Goal: Check status: Check status

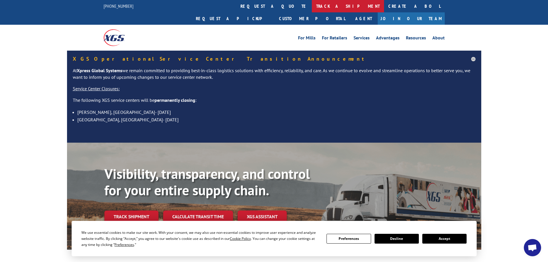
click at [312, 9] on link "track a shipment" at bounding box center [348, 6] width 72 height 12
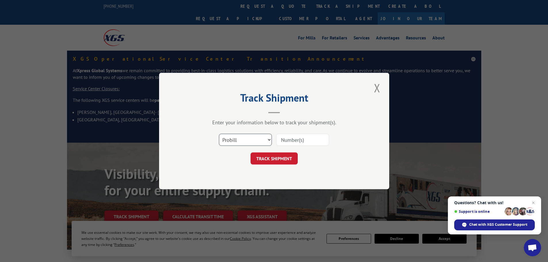
click at [267, 140] on select "Select category... Probill BOL PO" at bounding box center [245, 140] width 53 height 12
click at [278, 139] on input at bounding box center [302, 140] width 53 height 12
type input "17156268"
click button "TRACK SHIPMENT" at bounding box center [274, 158] width 47 height 12
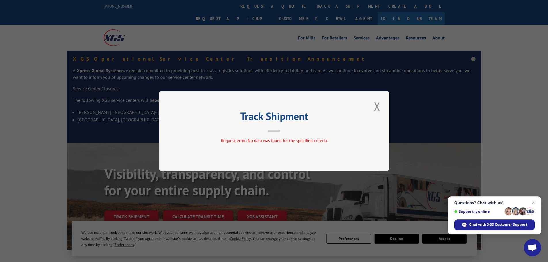
click at [371, 106] on div "Track Shipment Request error: No data was found for the specified criteria." at bounding box center [274, 131] width 230 height 80
